Goal: Task Accomplishment & Management: Complete application form

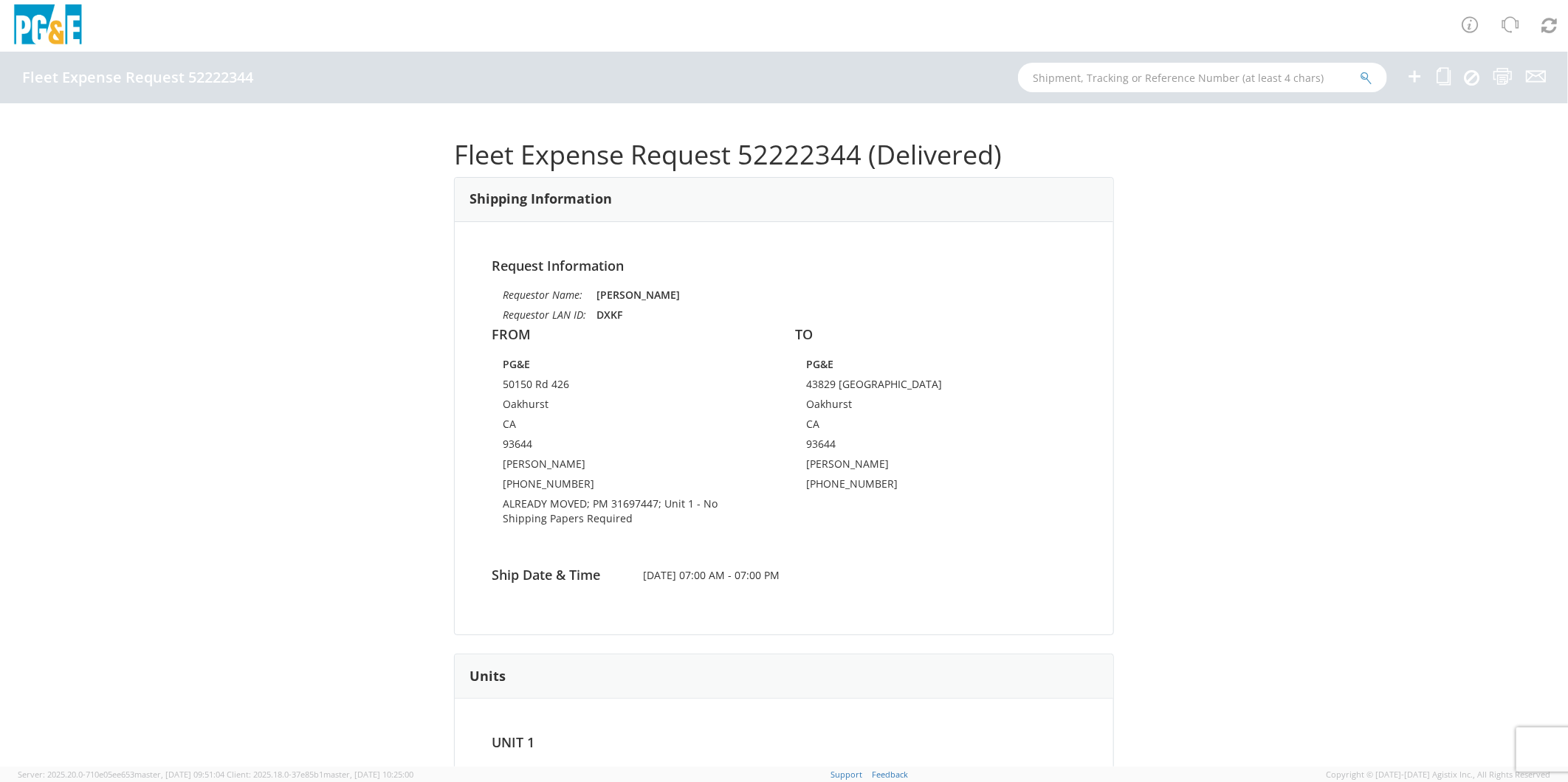
click at [1409, 74] on icon at bounding box center [1414, 76] width 18 height 19
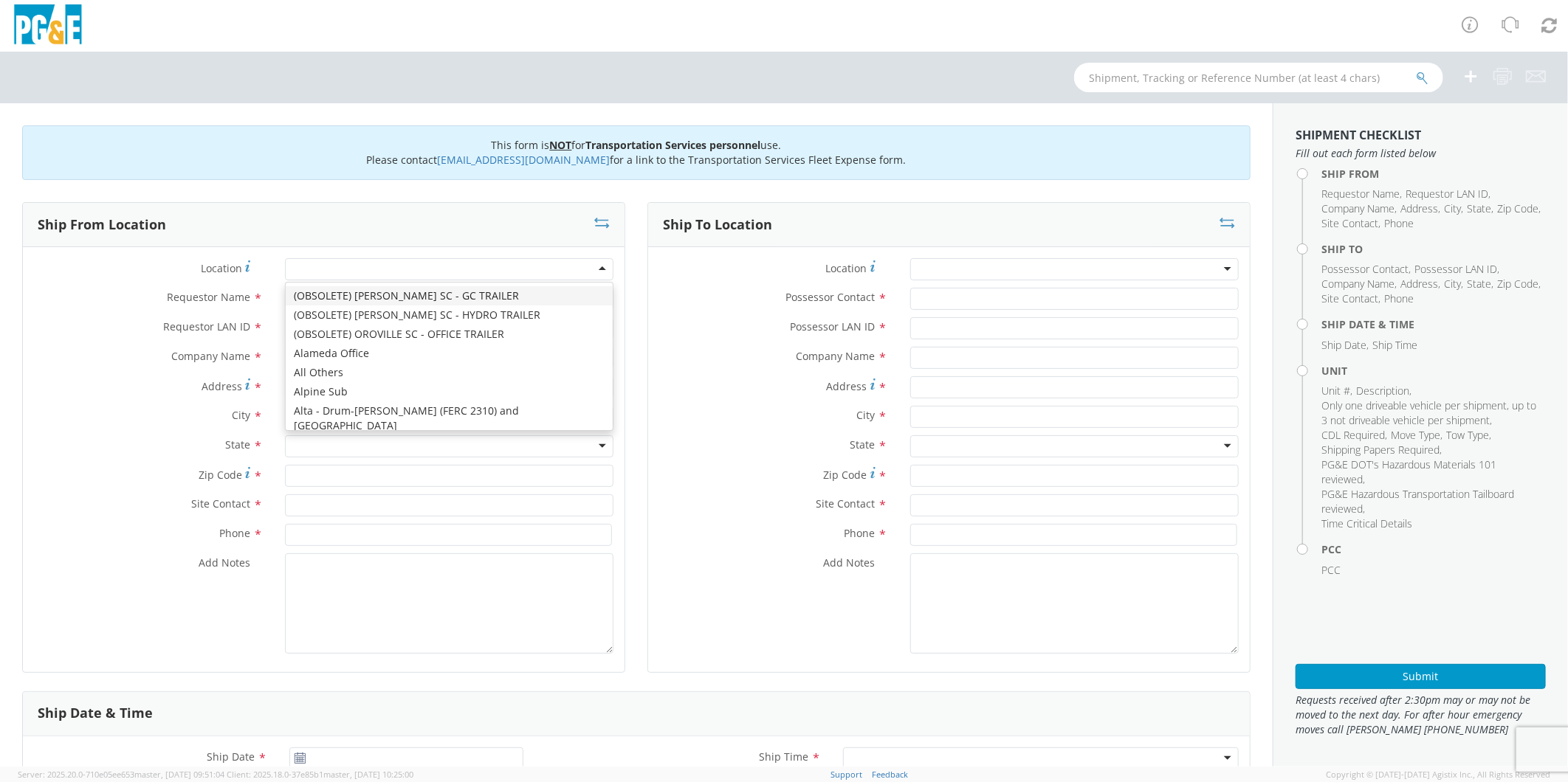
click at [364, 274] on div at bounding box center [450, 269] width 329 height 22
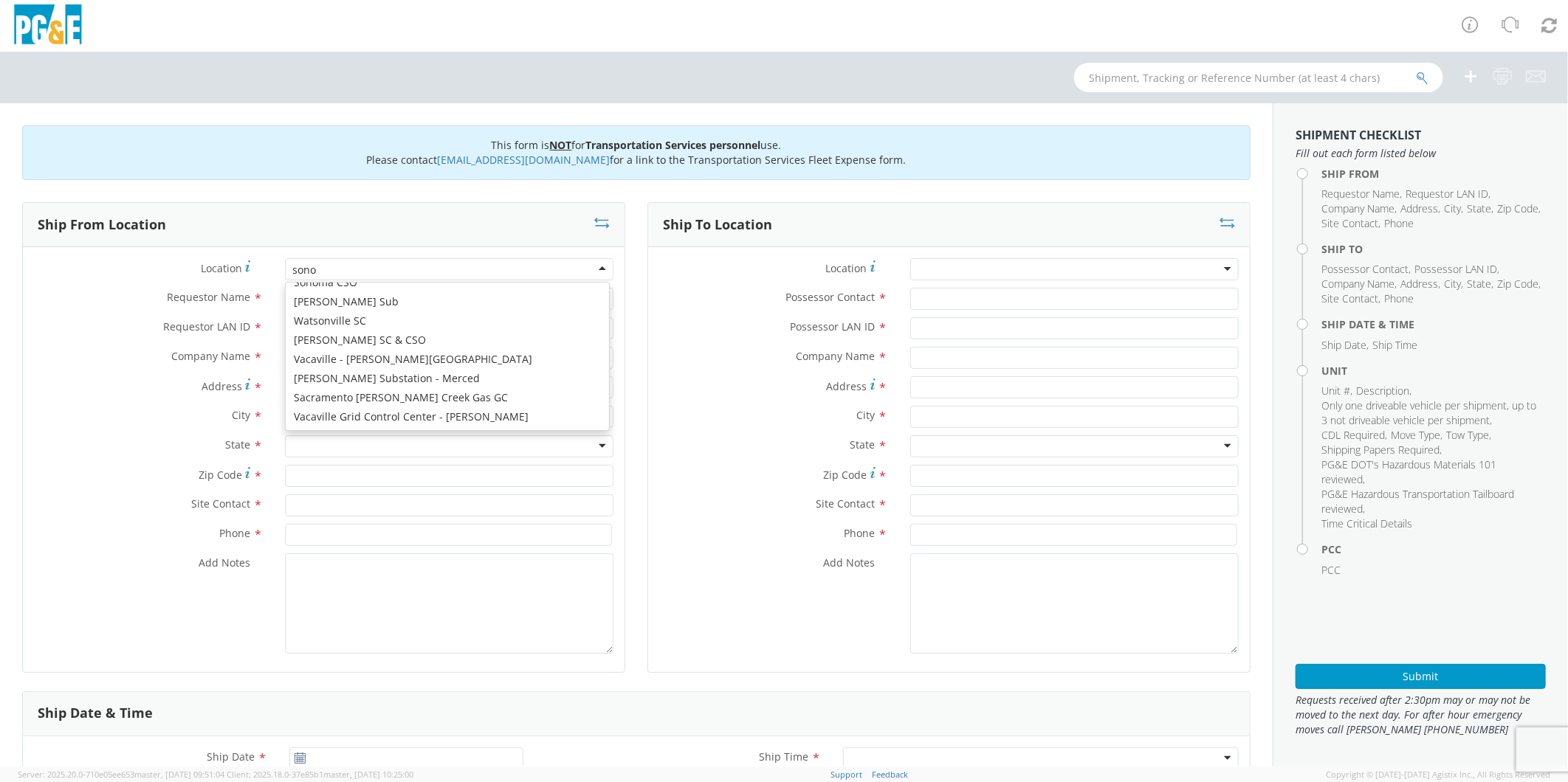
type input "sonor"
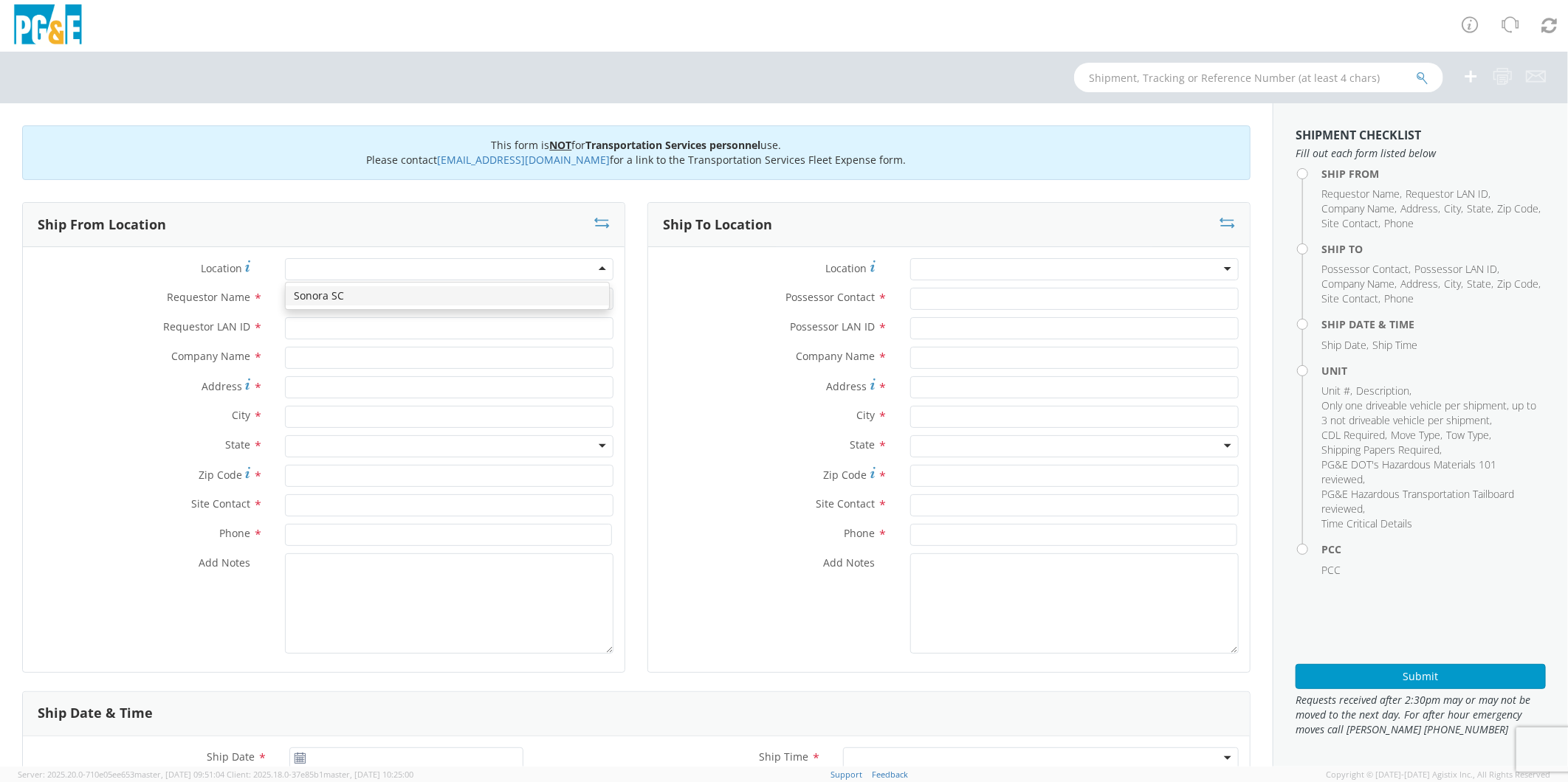
type input "PG&E"
type input "[STREET_ADDRESS]"
type input "[GEOGRAPHIC_DATA]"
type input "95370"
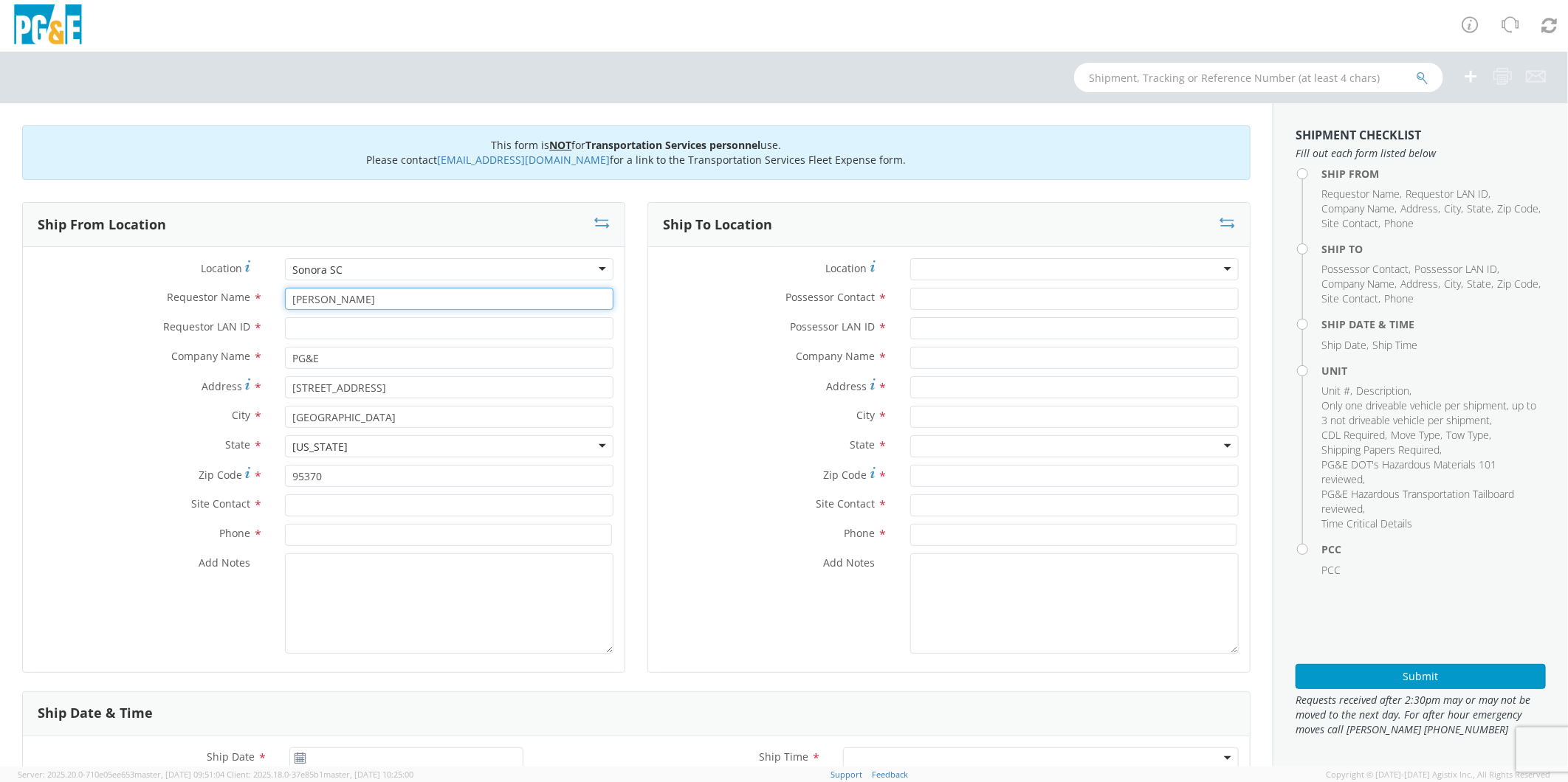
type input "[PERSON_NAME]"
type input "R5GD"
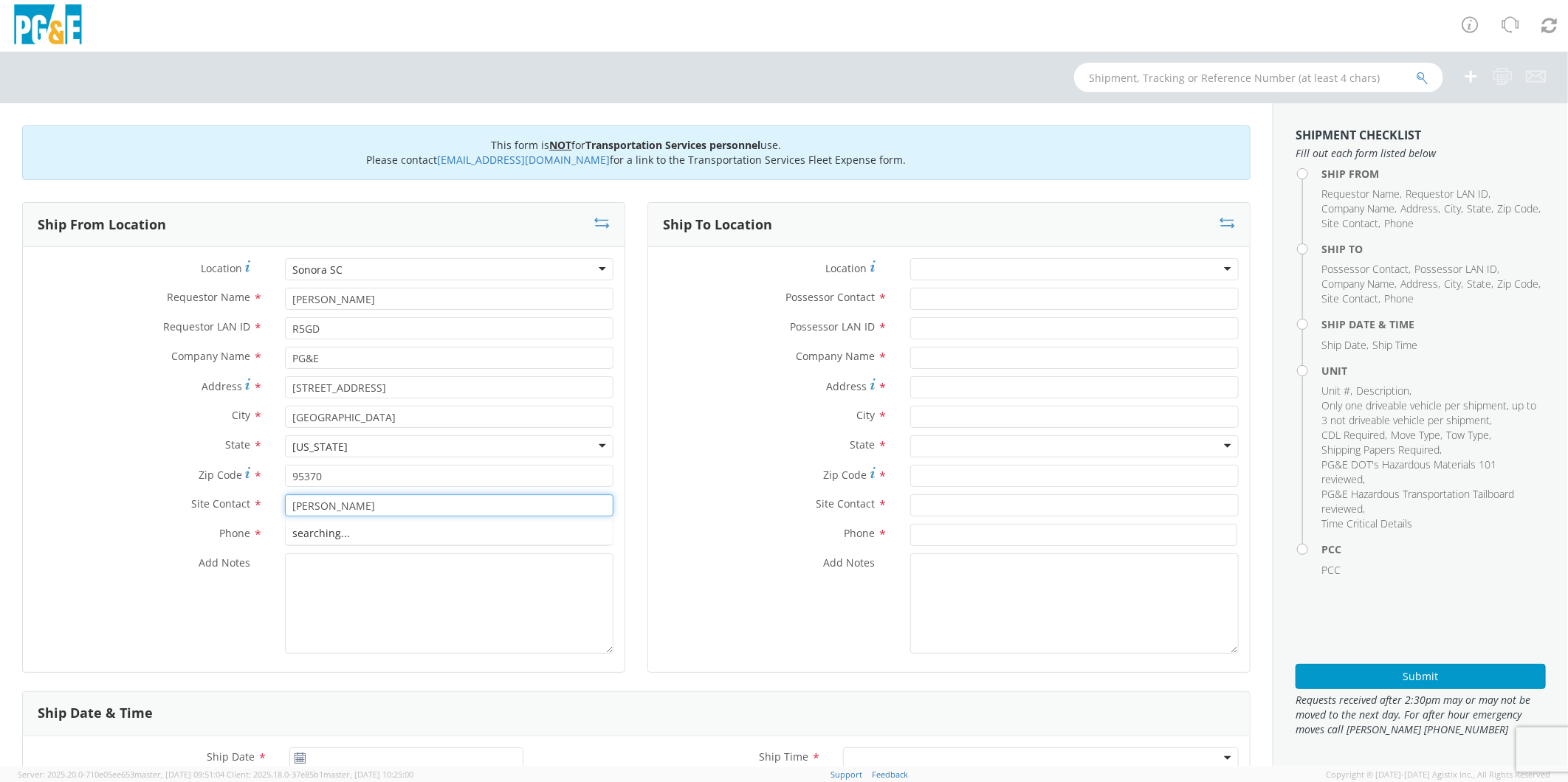
type input "[PERSON_NAME]"
type input "[PHONE_NUMBER]"
click at [447, 600] on textarea "Add Notes *" at bounding box center [450, 603] width 329 height 101
type textarea "P"
type textarea "PLEASE USE [PERSON_NAME] TO MAKE MOVE; PM 35400907"
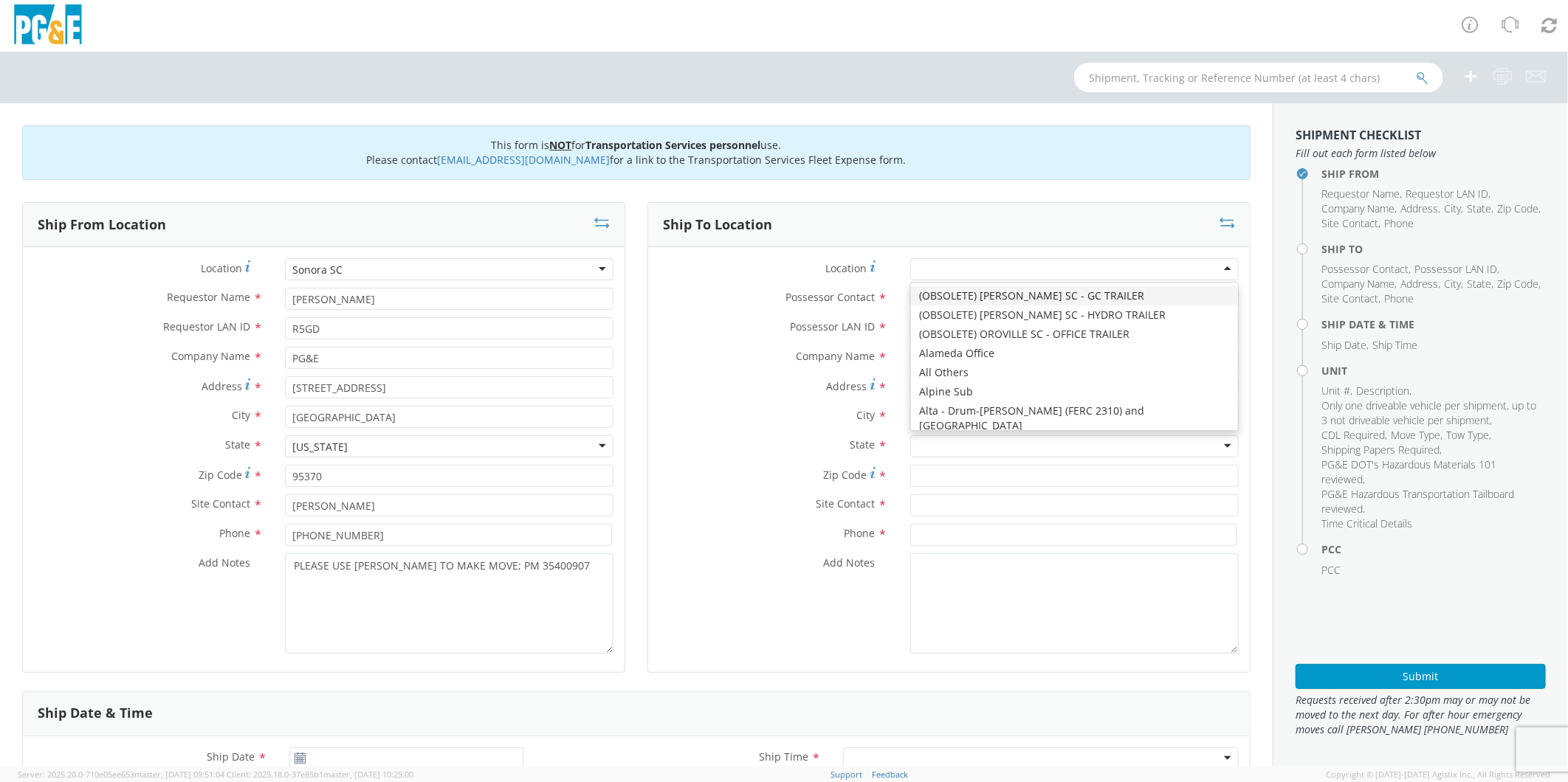
click at [948, 266] on div at bounding box center [1074, 269] width 329 height 22
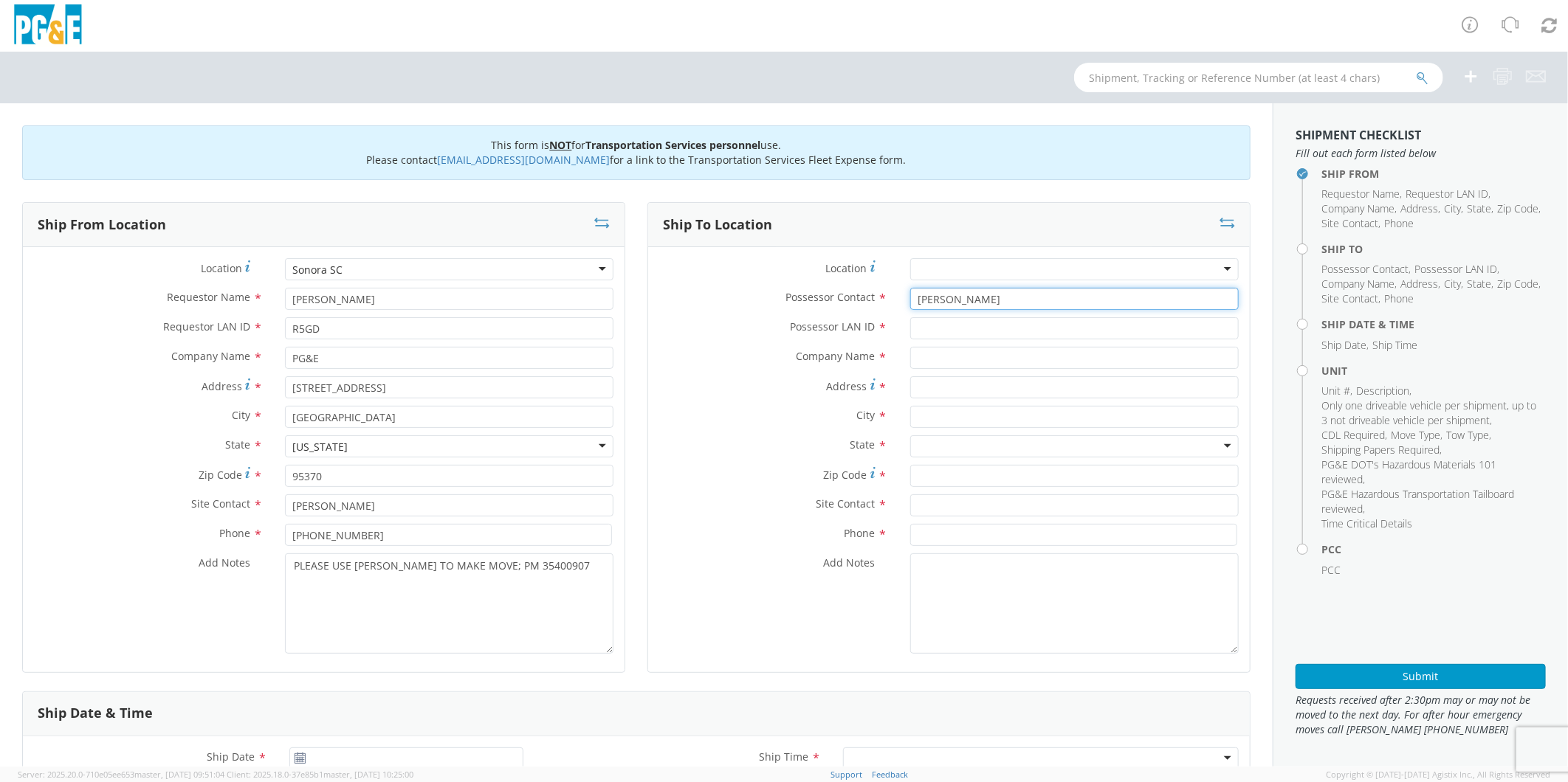
type input "[PERSON_NAME]"
type input "R5GD"
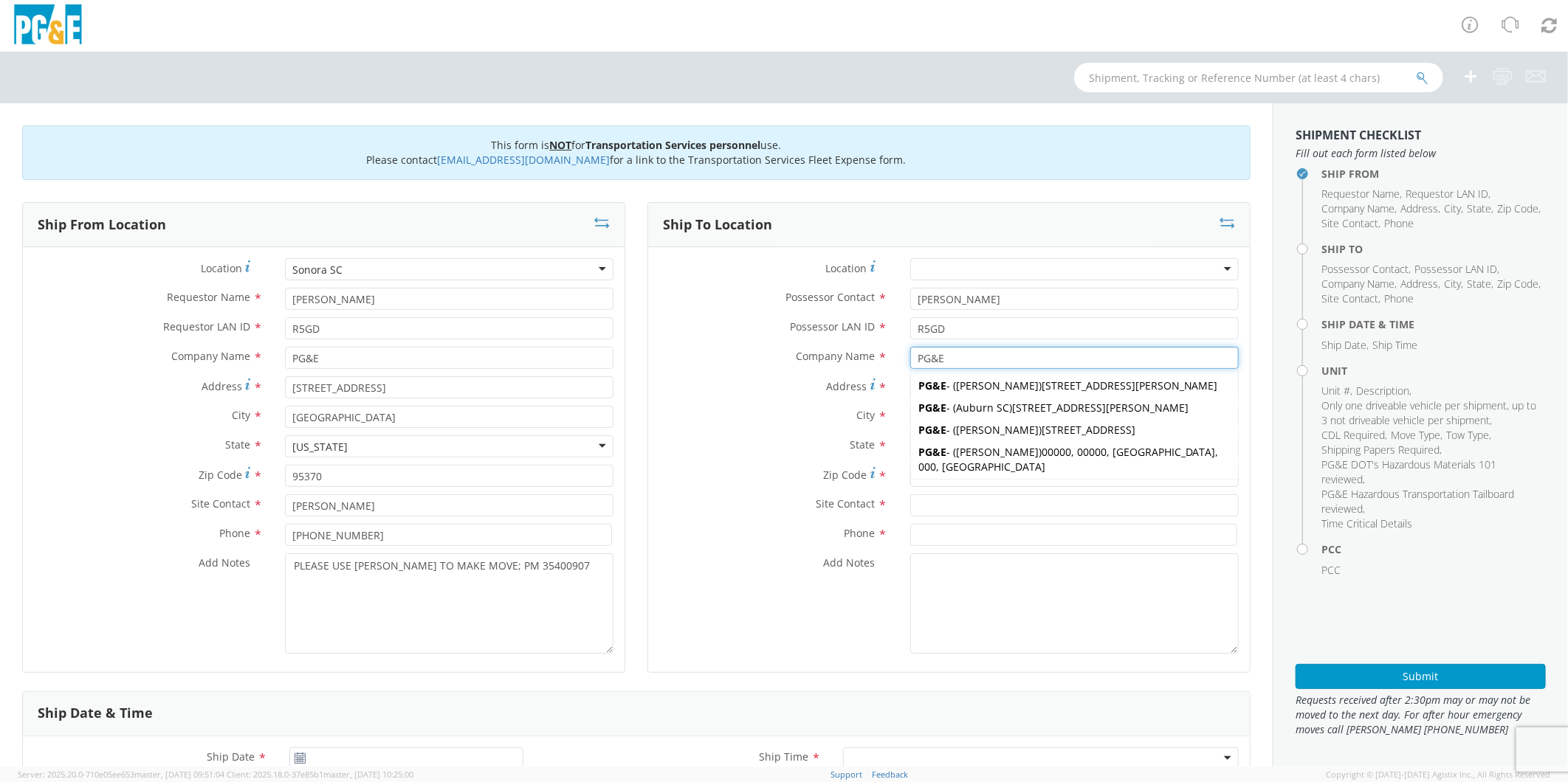
type input "PG&E"
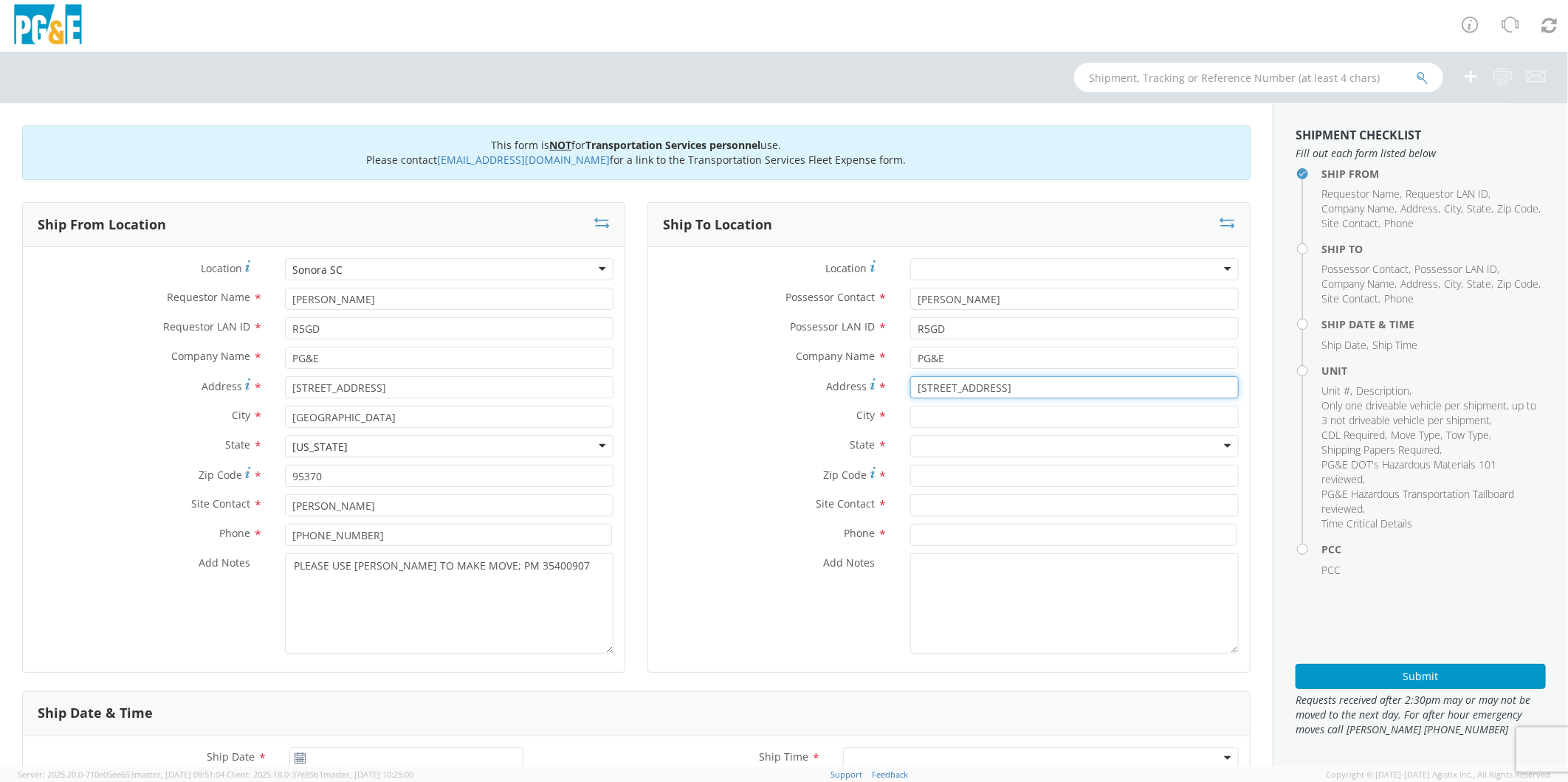
type input "[STREET_ADDRESS]"
type input "SONORA"
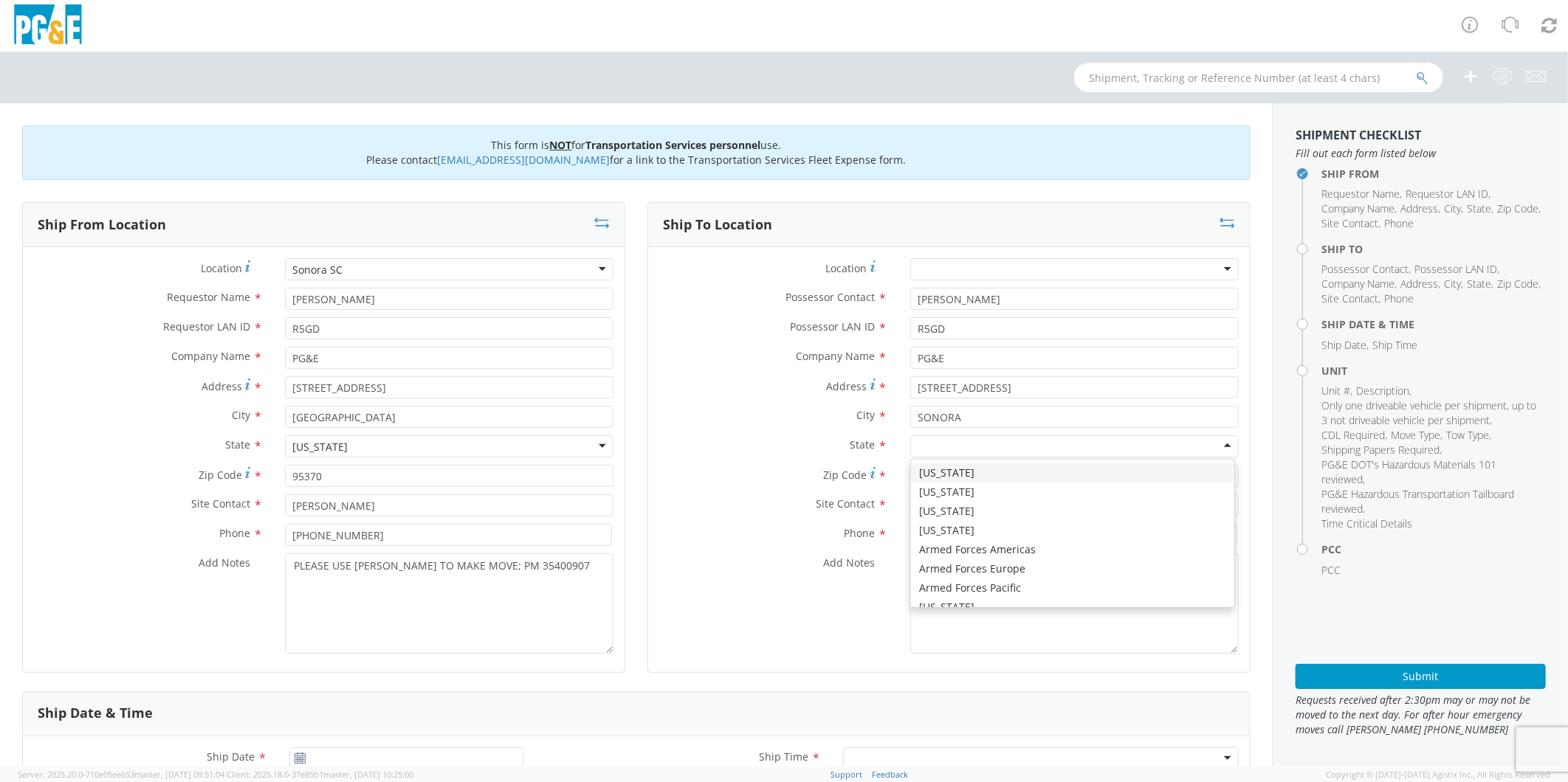
type input "C"
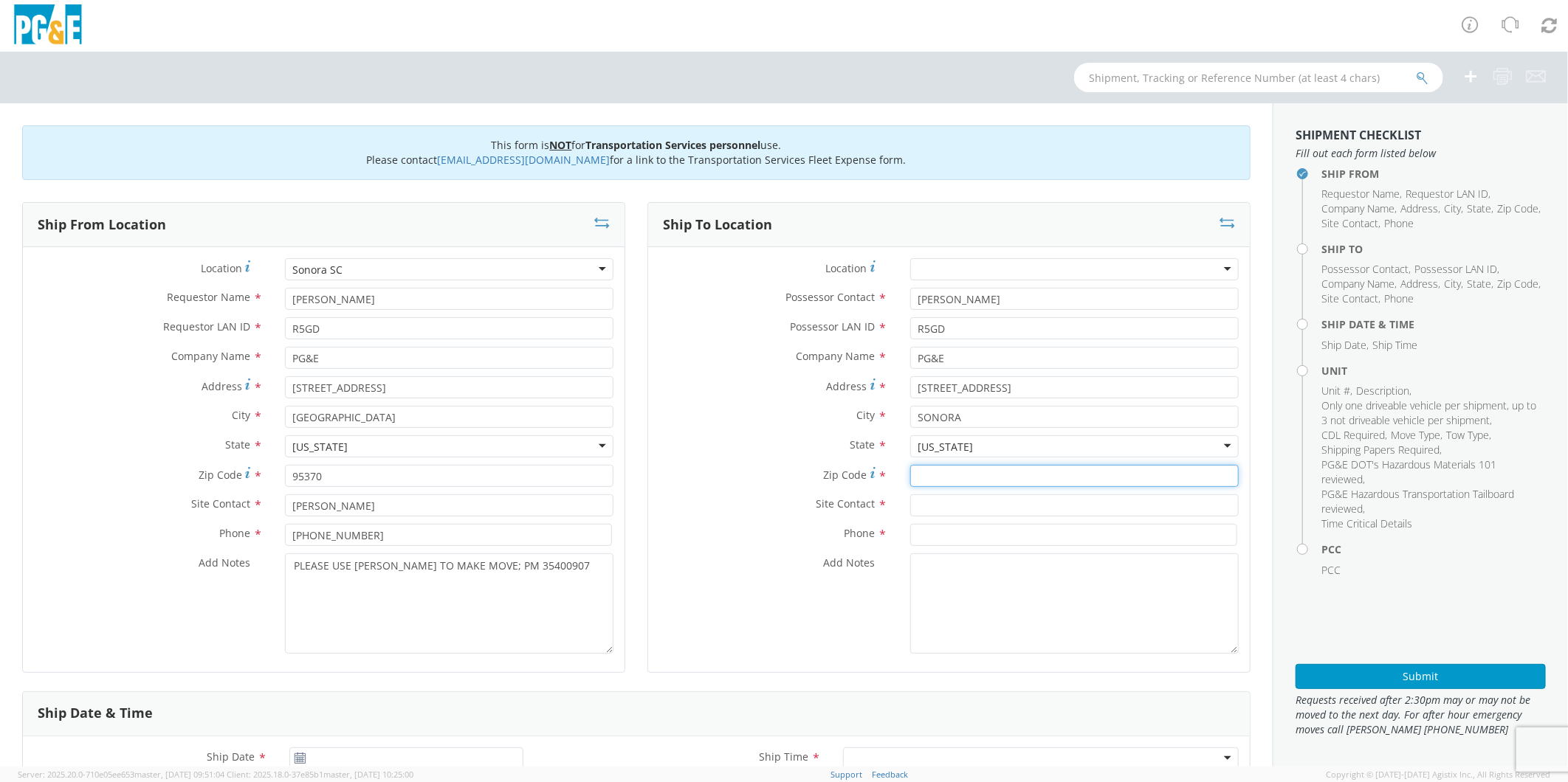
click at [938, 474] on input "Zip Code *" at bounding box center [1074, 476] width 329 height 22
type input "95370"
type input "[PERSON_NAME]"
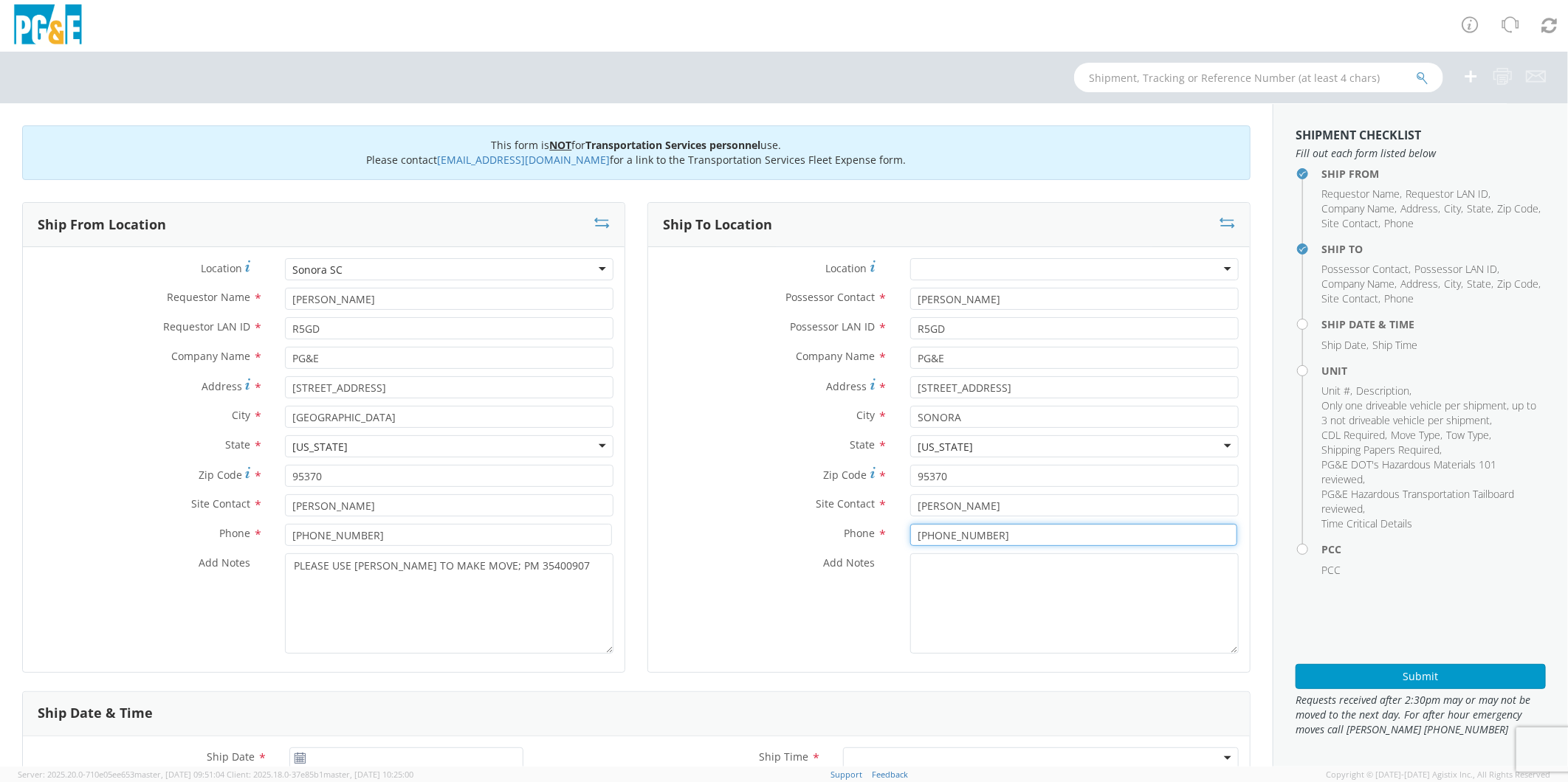
scroll to position [164, 0]
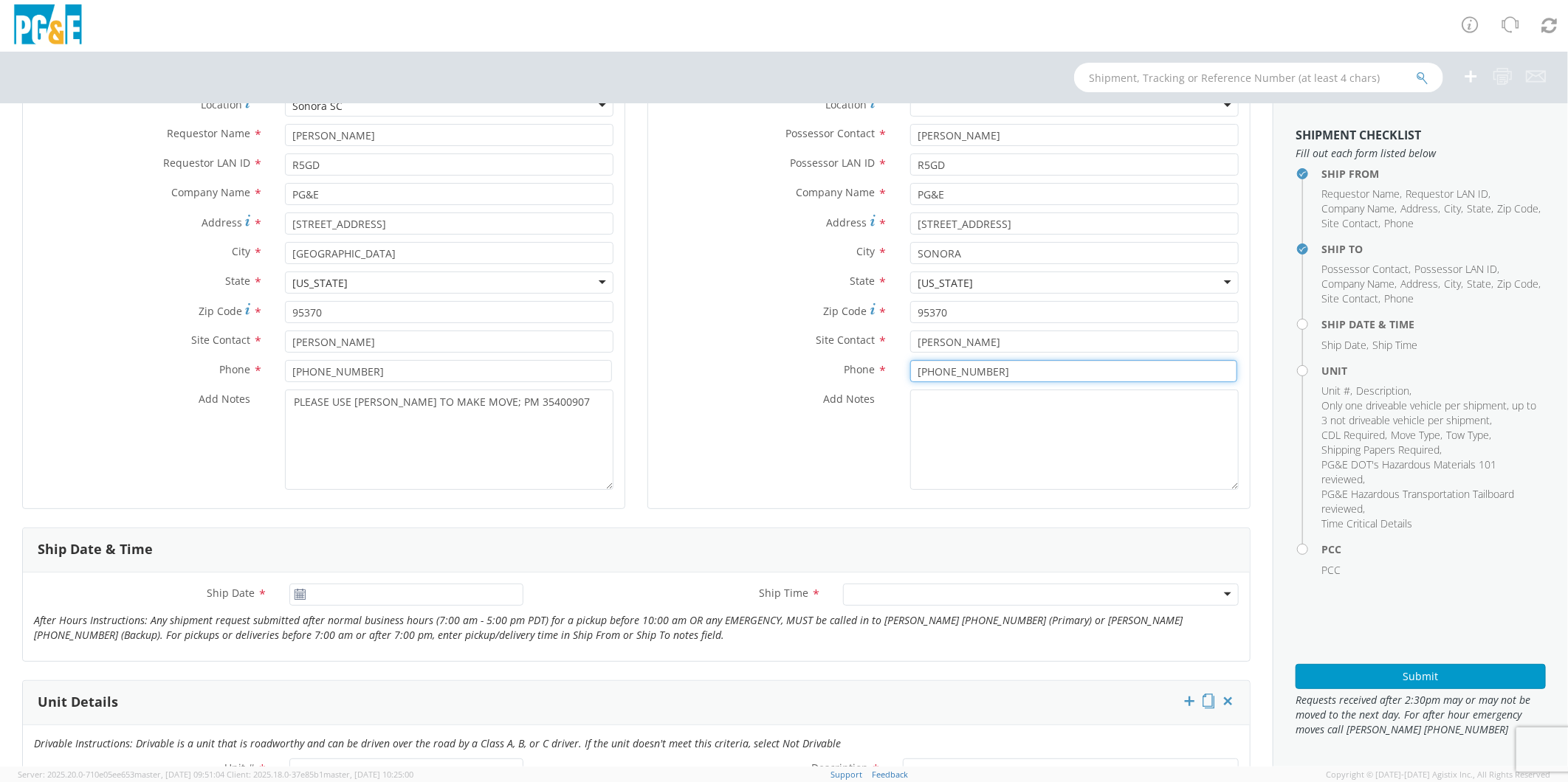
type input "[PHONE_NUMBER]"
click at [424, 592] on input "[DATE]" at bounding box center [406, 595] width 234 height 22
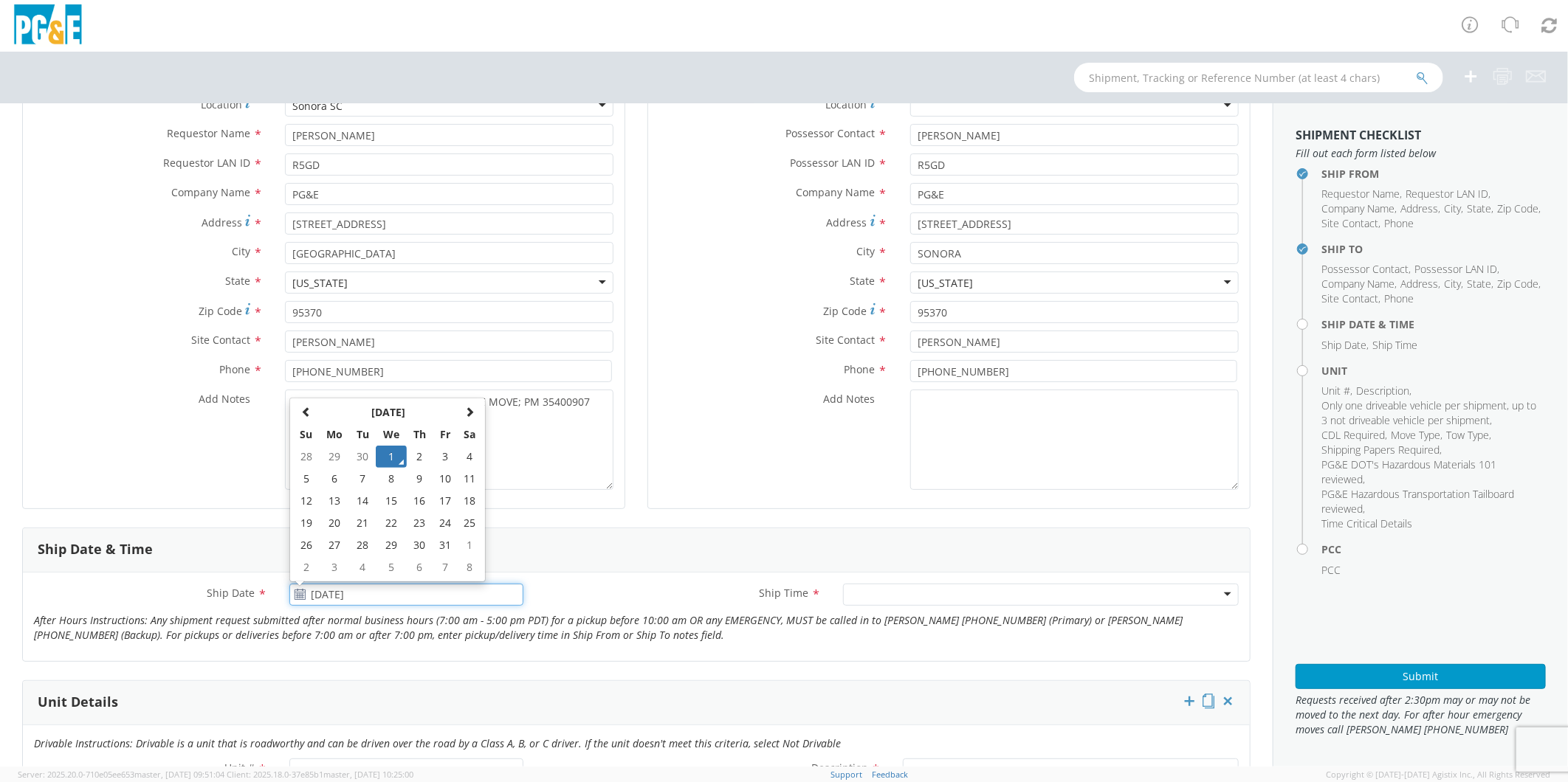
click at [444, 586] on input "[DATE]" at bounding box center [406, 595] width 234 height 22
click at [441, 460] on td "3" at bounding box center [445, 457] width 25 height 22
type input "[DATE]"
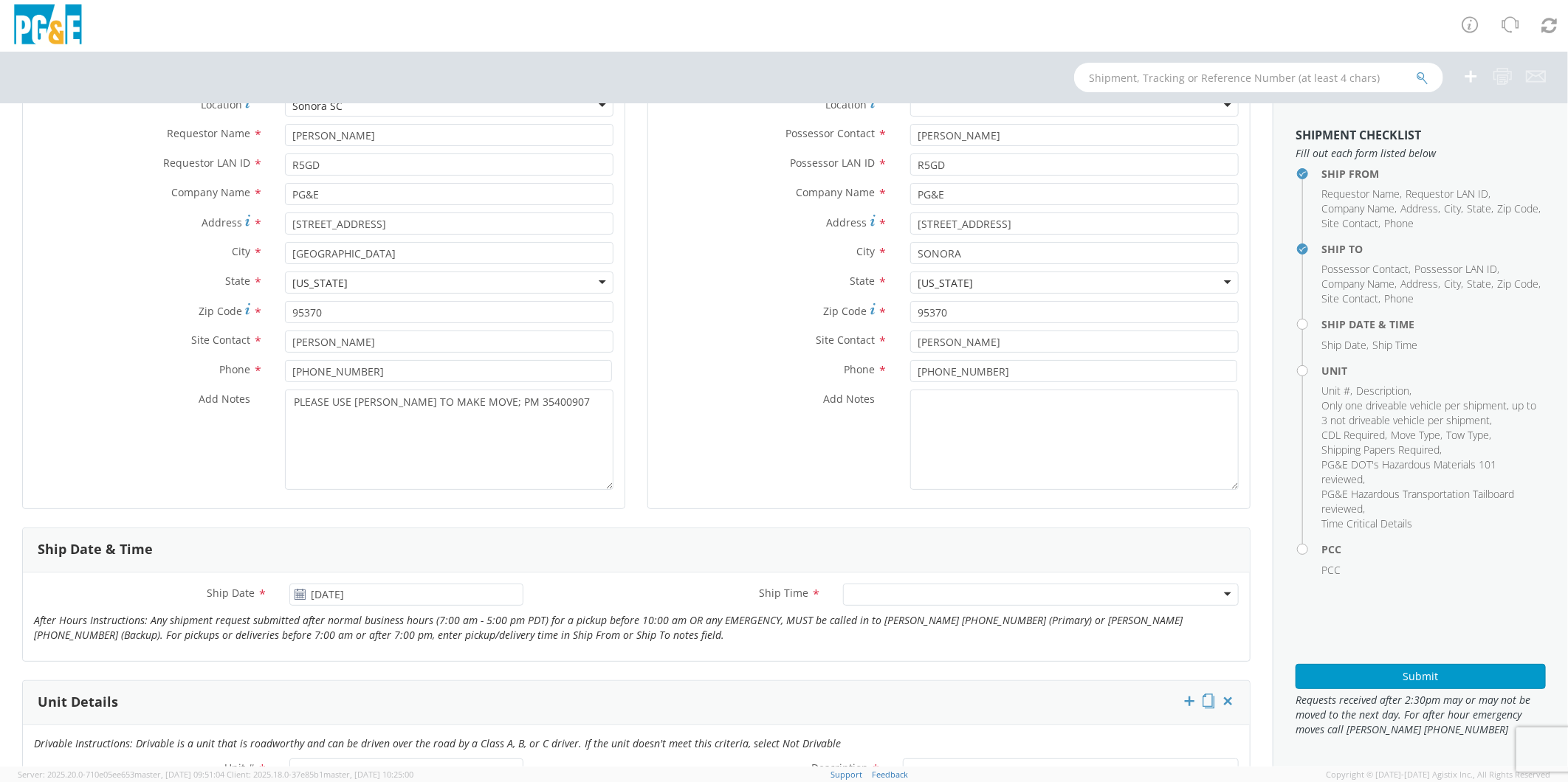
click at [879, 594] on div at bounding box center [1041, 595] width 395 height 22
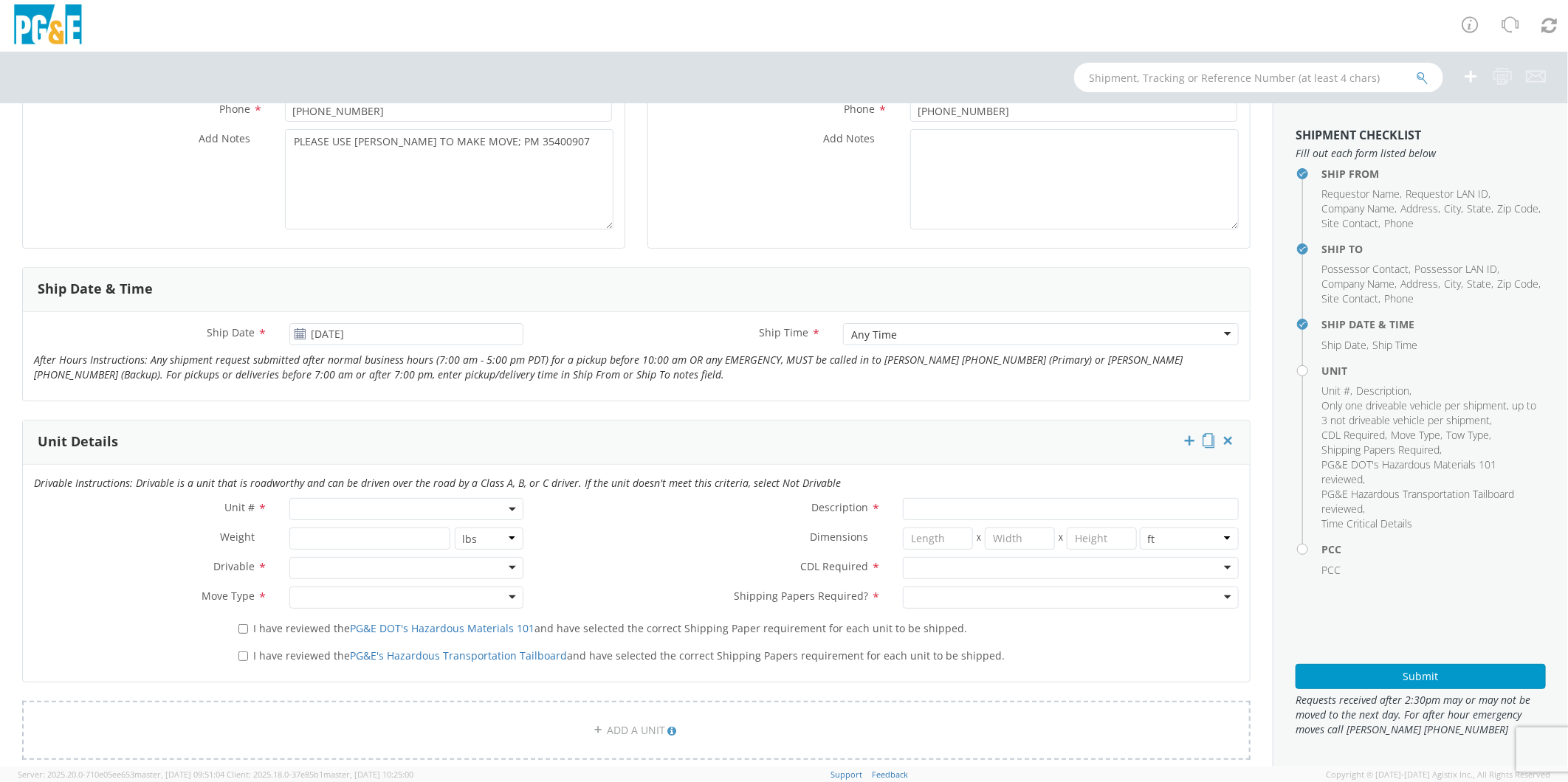
scroll to position [492, 0]
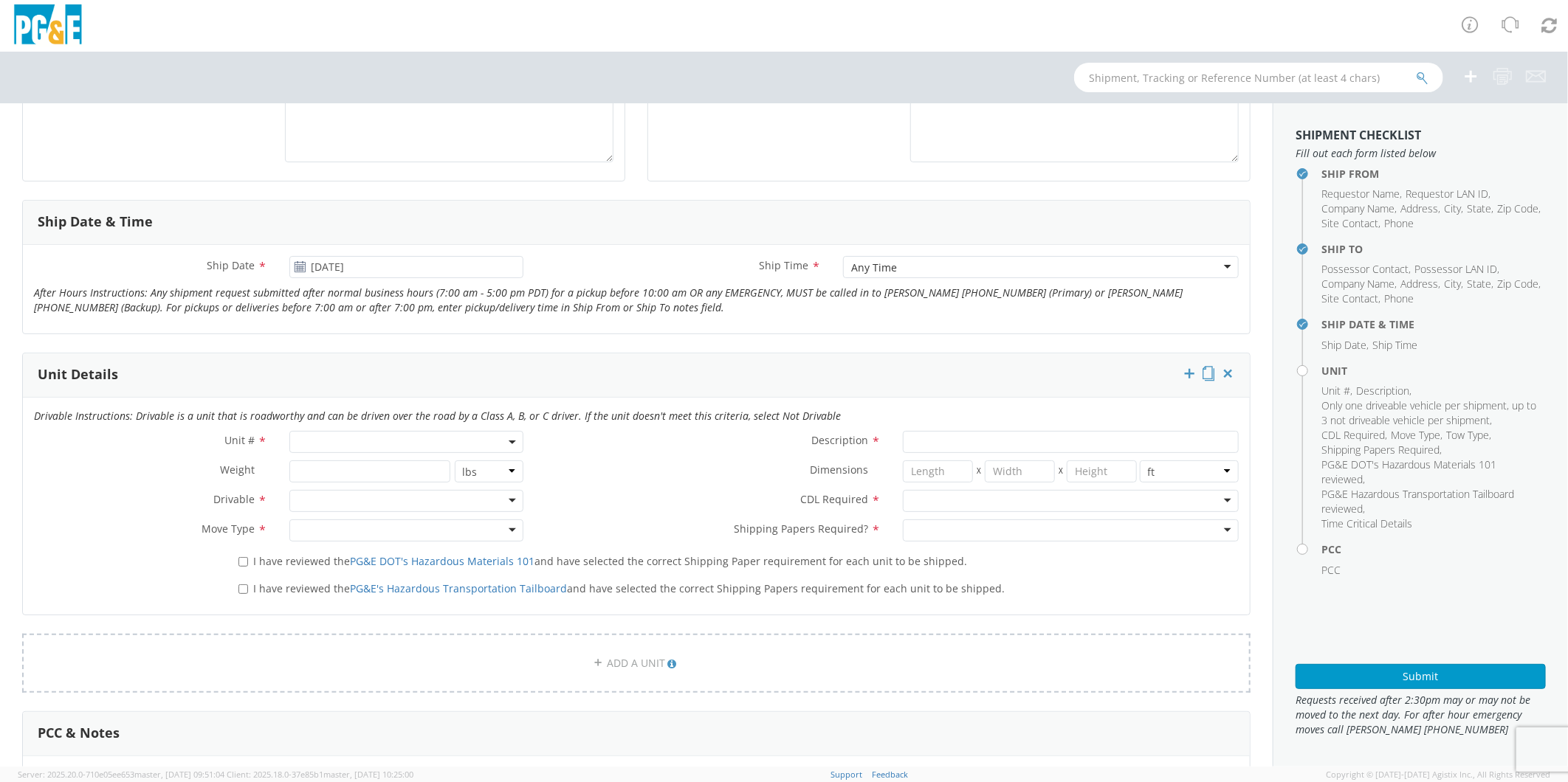
click at [367, 433] on span at bounding box center [406, 442] width 234 height 22
click at [380, 475] on input "search" at bounding box center [405, 466] width 224 height 22
type input "oth"
select select "Other"
select select "? undefined:undefined ?"
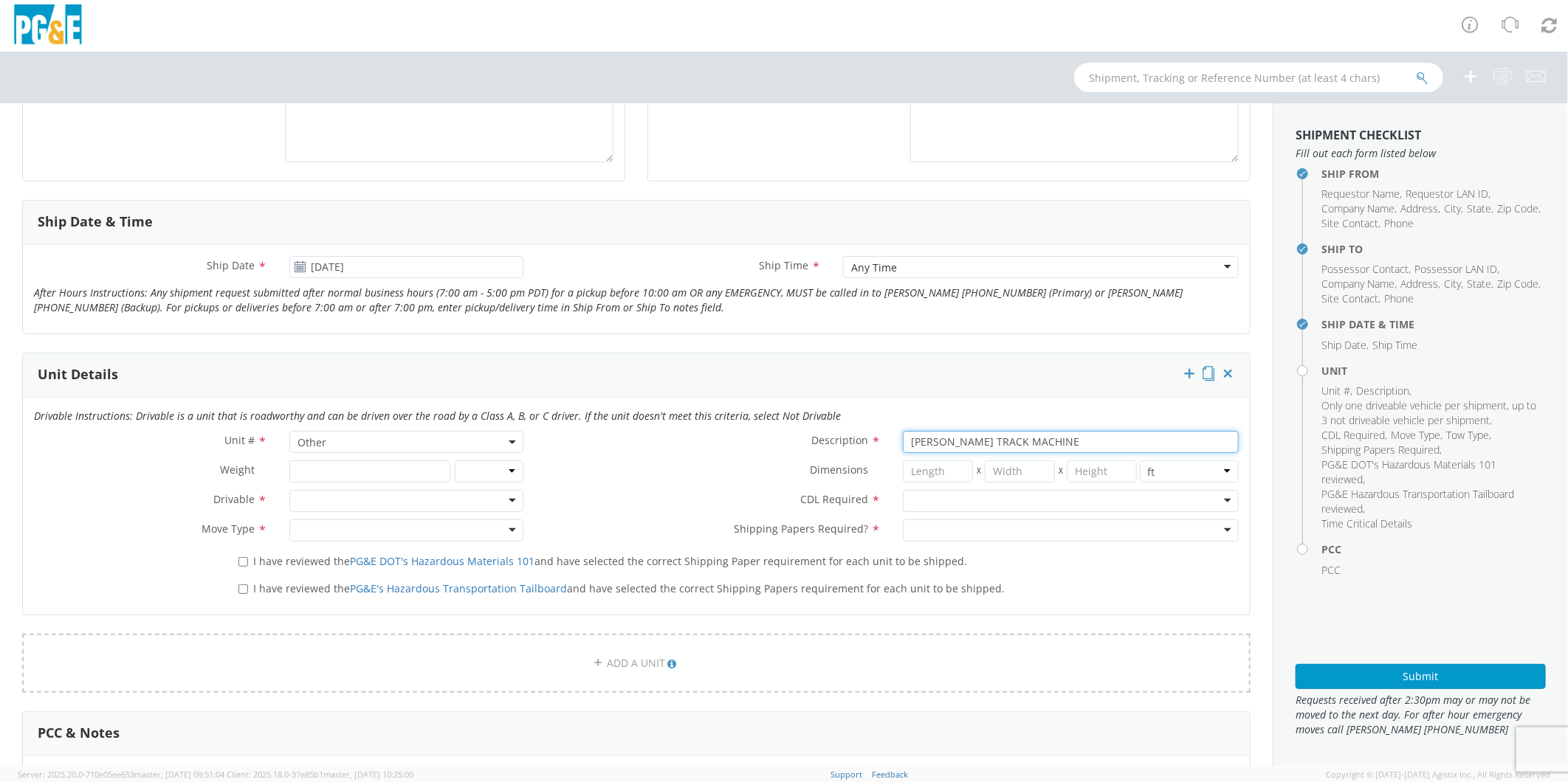
type input "[PERSON_NAME] TRACK MACHINE"
click at [382, 507] on div at bounding box center [406, 501] width 234 height 22
click at [369, 557] on div "Drivable Not Drivable" at bounding box center [405, 537] width 229 height 46
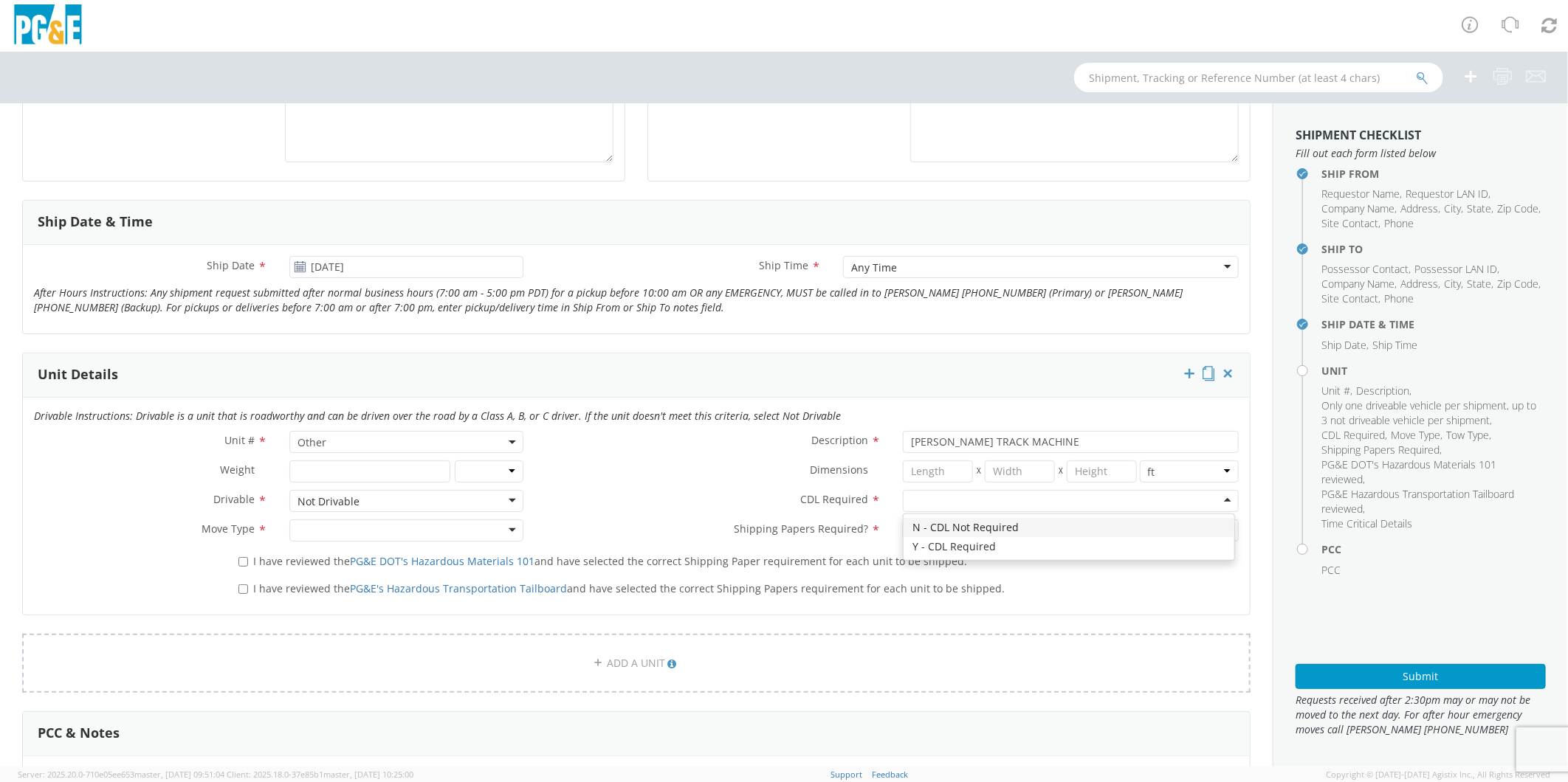
click at [947, 493] on div at bounding box center [1071, 501] width 336 height 22
click at [342, 529] on div at bounding box center [406, 531] width 234 height 22
click at [997, 531] on div at bounding box center [1071, 531] width 336 height 22
click at [239, 559] on input "I have reviewed the PG&E DOT's Hazardous Materials 101 and have selected the co…" at bounding box center [243, 561] width 9 height 9
checkbox input "true"
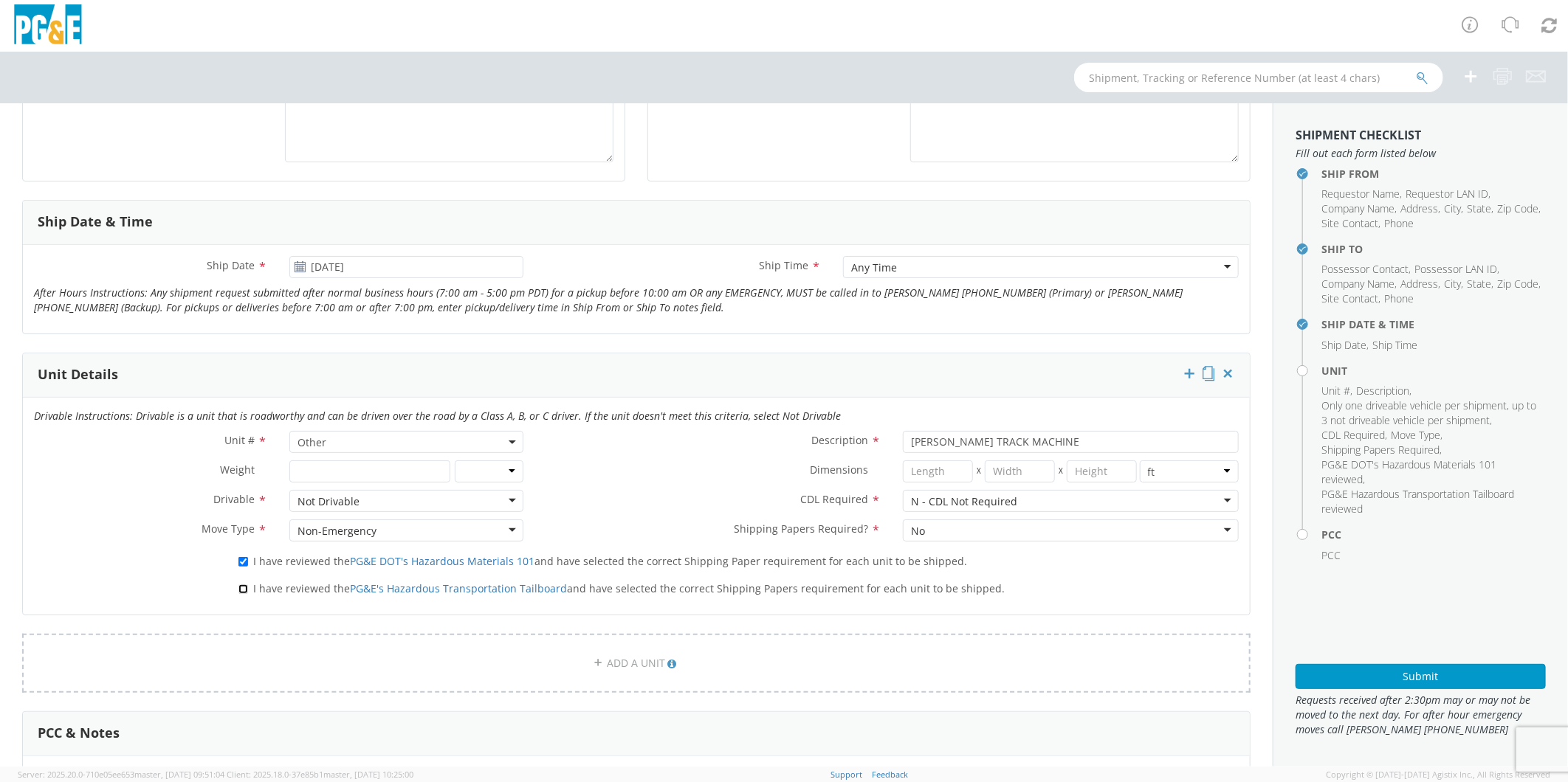
click at [239, 593] on input "I have reviewed the PG&E's Hazardous Transportation Tailboard and have selected…" at bounding box center [243, 589] width 9 height 9
checkbox input "true"
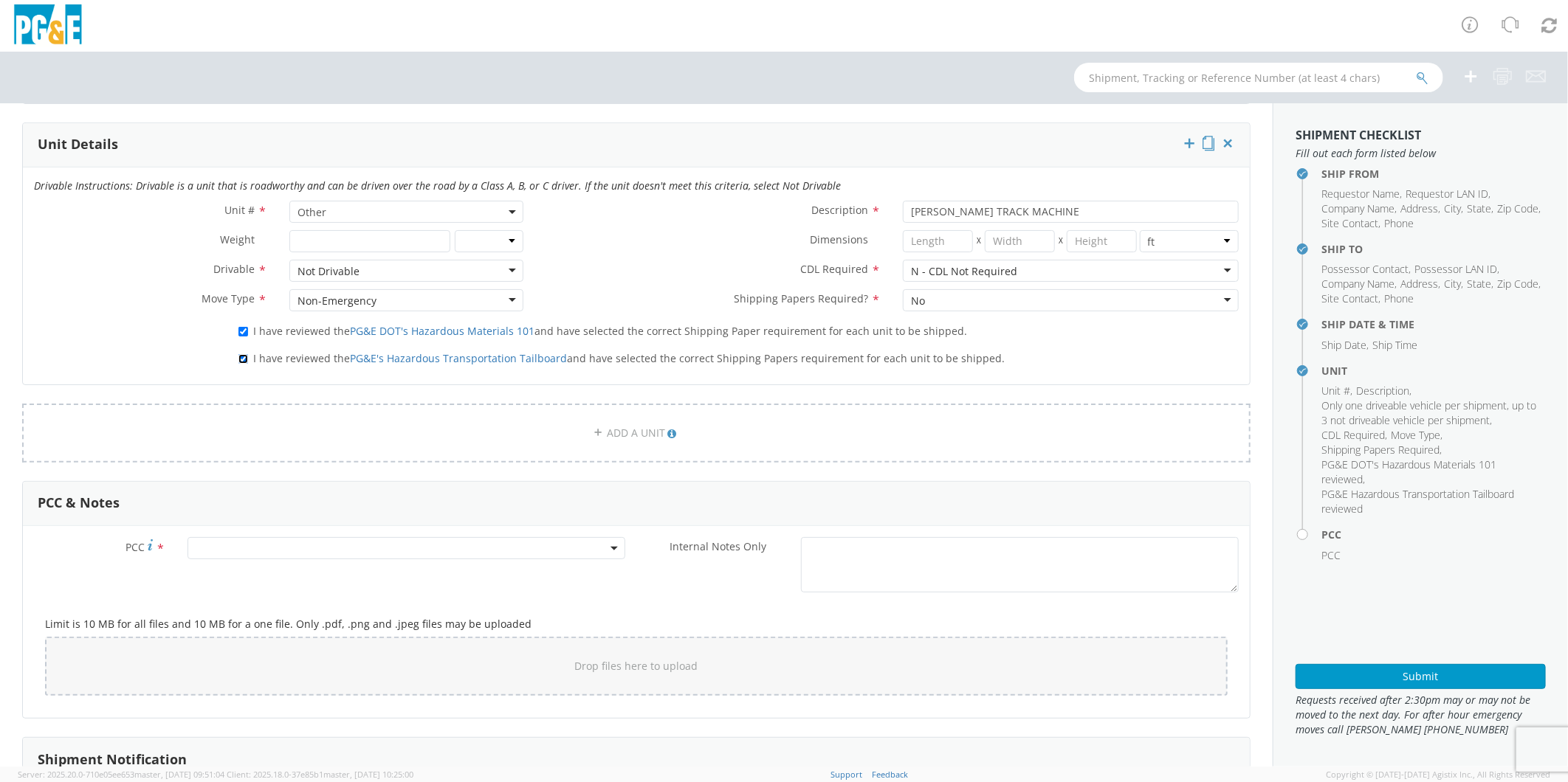
scroll to position [738, 0]
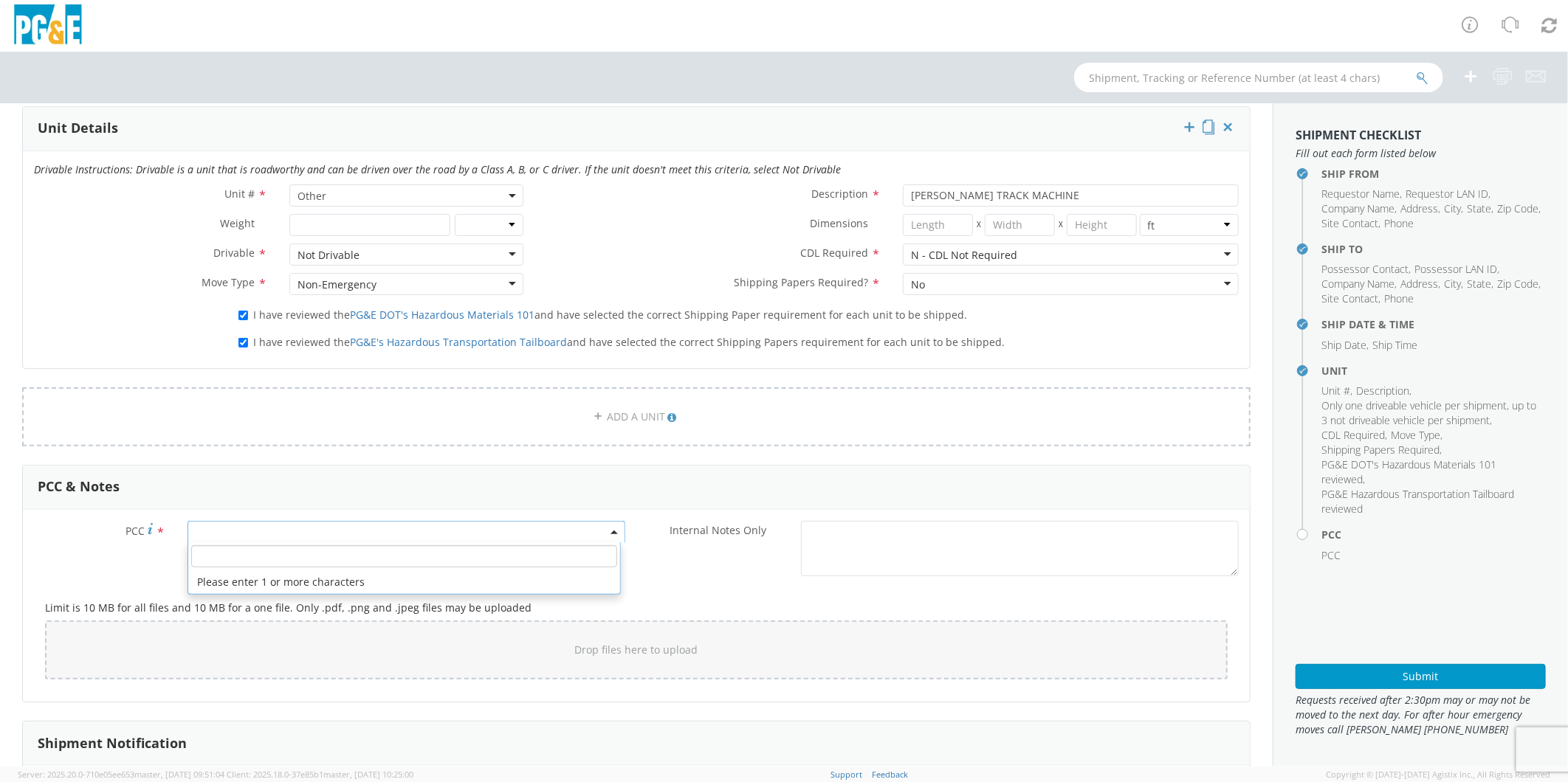
click at [247, 529] on span at bounding box center [406, 532] width 438 height 22
click at [251, 562] on input "number" at bounding box center [404, 556] width 426 height 22
type input "12086"
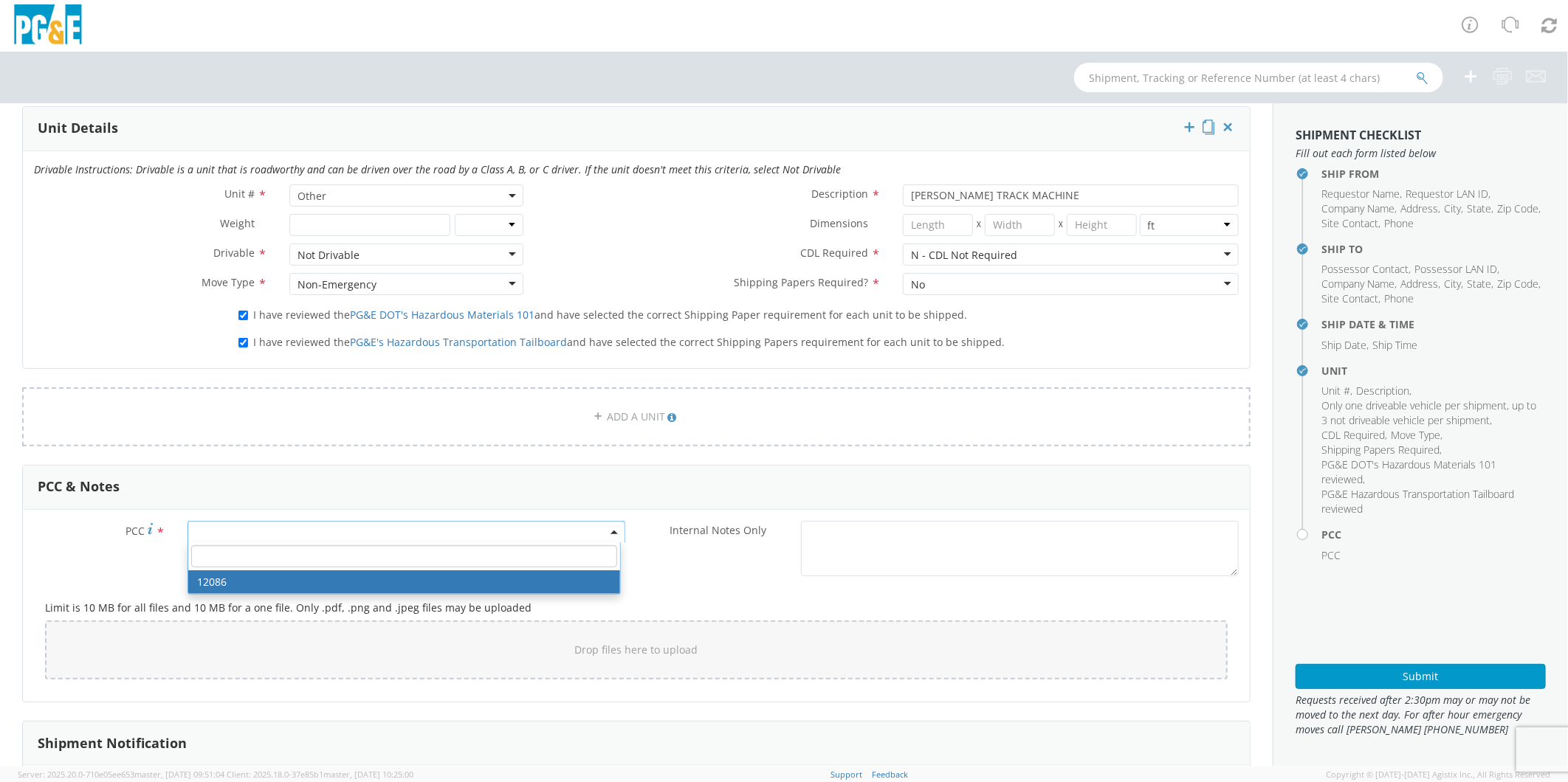
select select "12086"
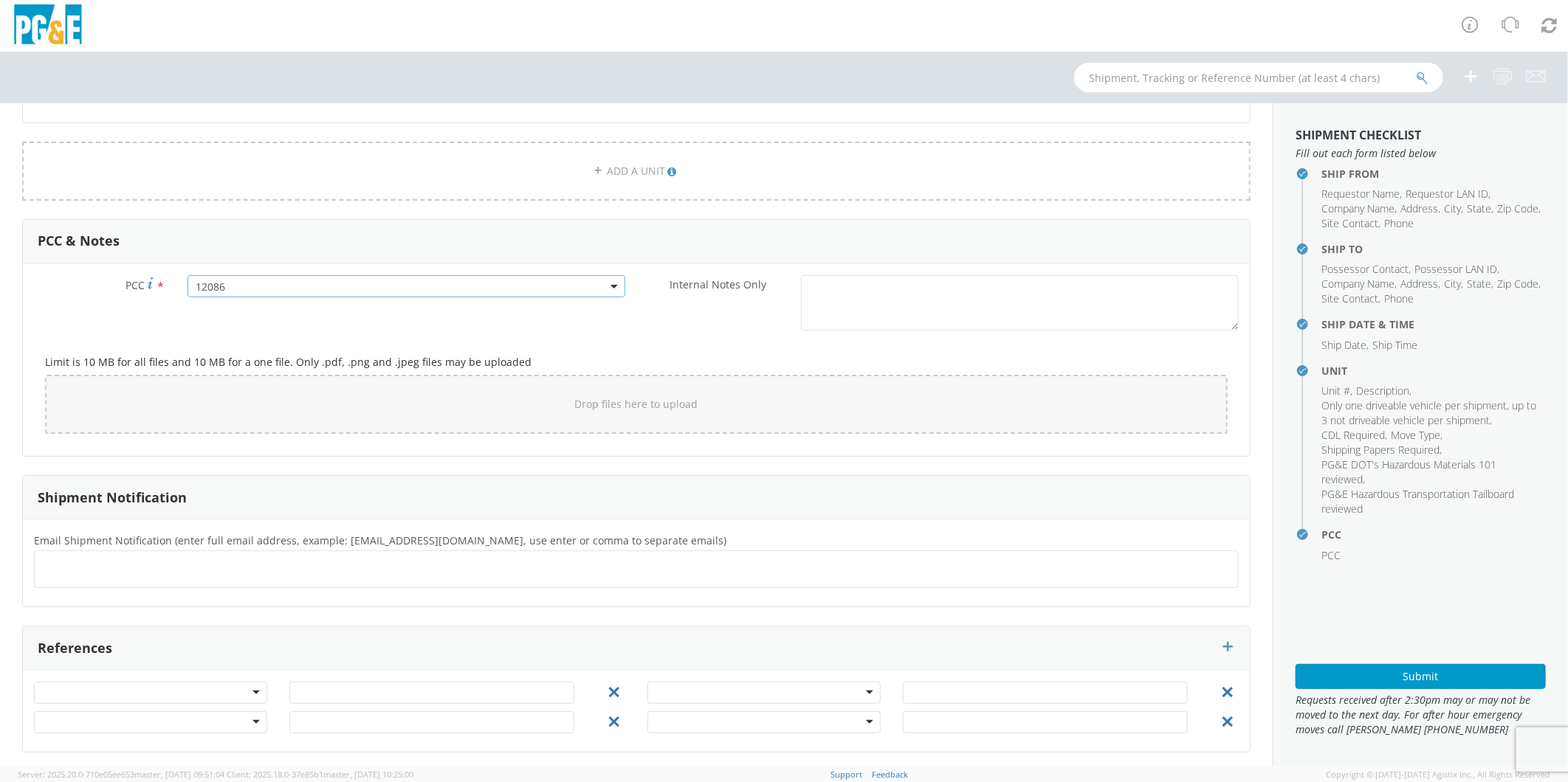
click at [211, 567] on ul at bounding box center [637, 569] width 1192 height 25
type input "[EMAIL_ADDRESS][DOMAIN_NAME]"
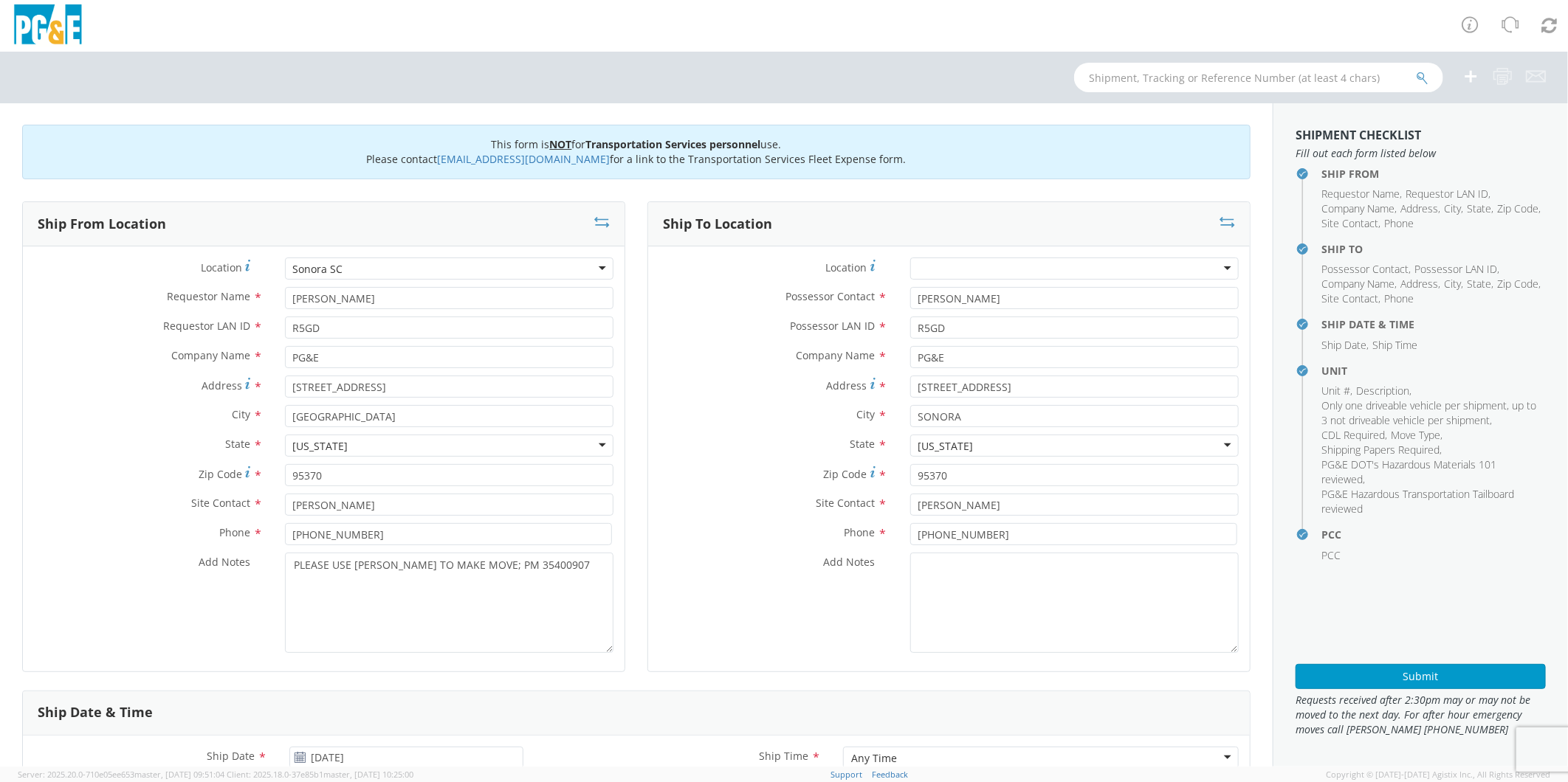
scroll to position [0, 0]
click at [1427, 683] on button "Submit" at bounding box center [1421, 677] width 251 height 25
